Goal: Navigation & Orientation: Find specific page/section

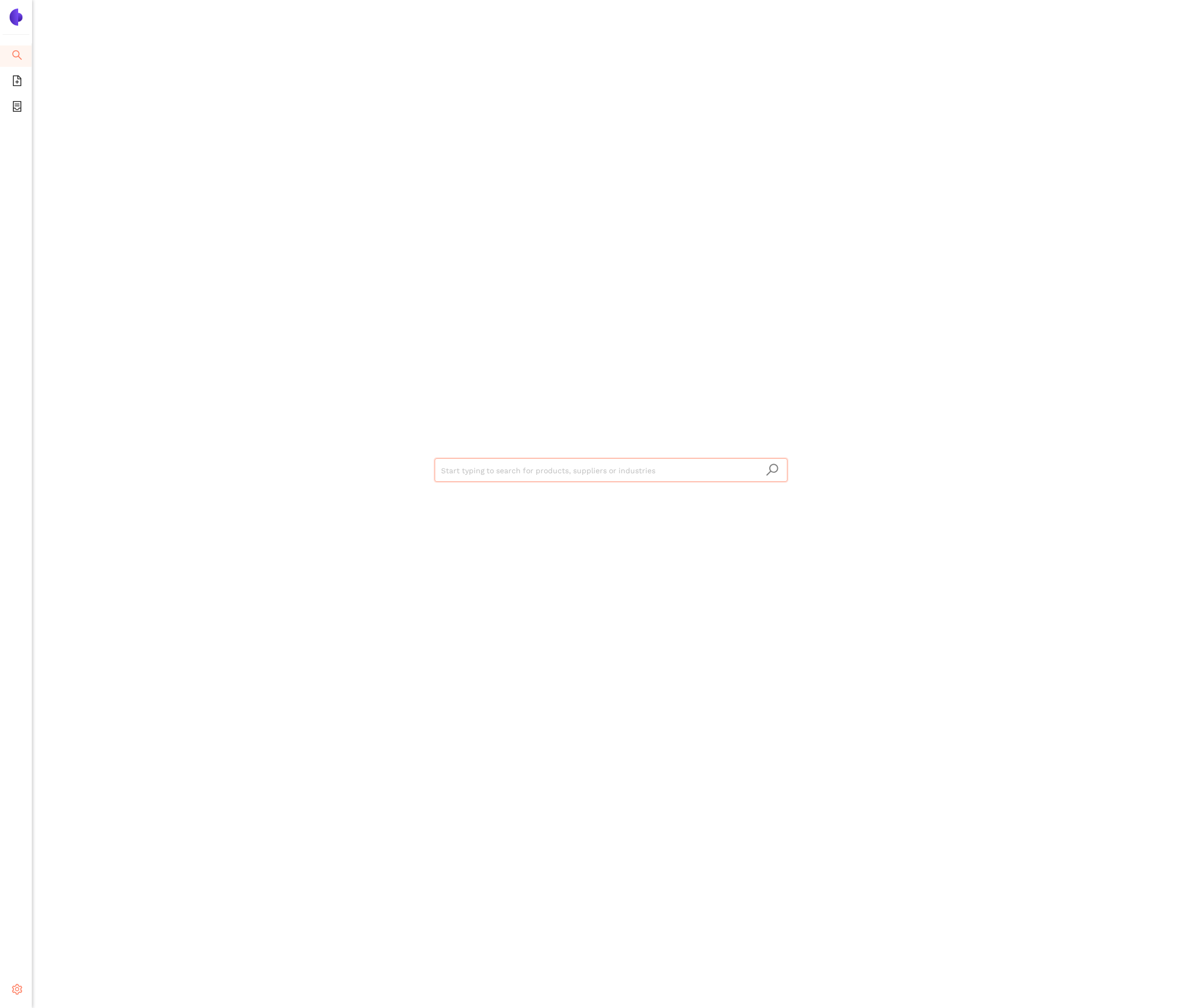
click at [19, 981] on span "setting" at bounding box center [17, 991] width 11 height 22
click at [63, 989] on span "Logout" at bounding box center [65, 990] width 25 height 8
click at [7, 982] on div "Settings" at bounding box center [16, 991] width 32 height 22
click at [61, 917] on li "Internal Area" at bounding box center [76, 913] width 88 height 22
